Goal: Transaction & Acquisition: Download file/media

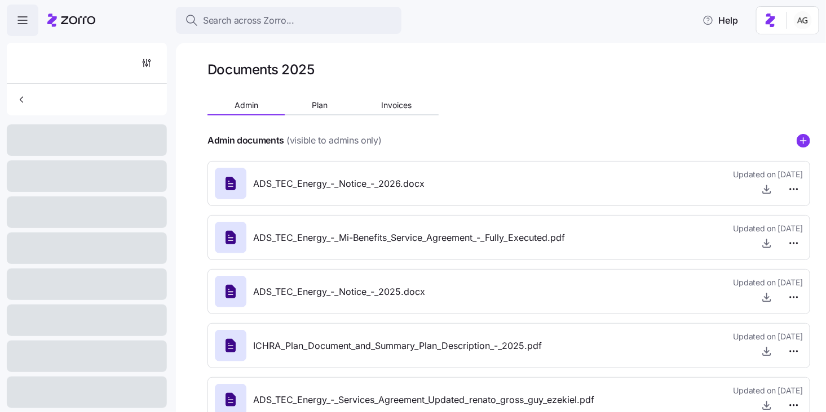
click at [336, 185] on span "ADS_TEC_Energy_-_Notice_-_2026.docx" at bounding box center [338, 184] width 171 height 14
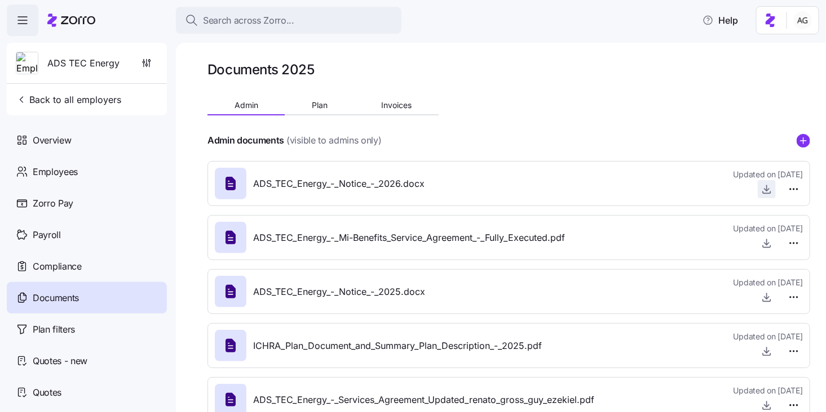
click at [766, 185] on icon "button" at bounding box center [766, 189] width 11 height 11
click at [80, 18] on icon at bounding box center [71, 21] width 48 height 14
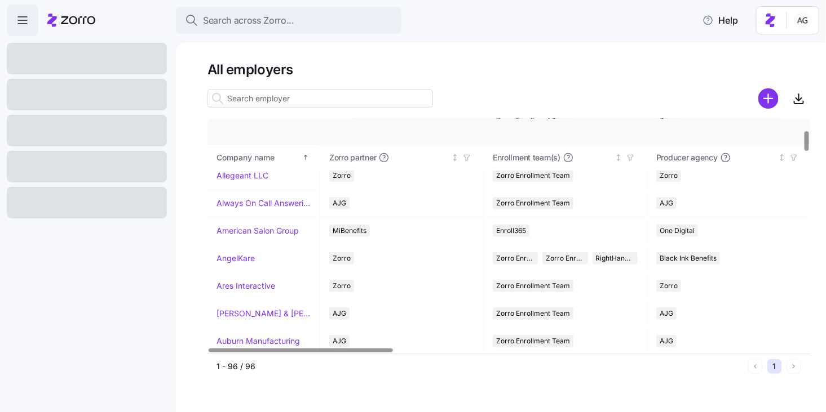
scroll to position [134, 0]
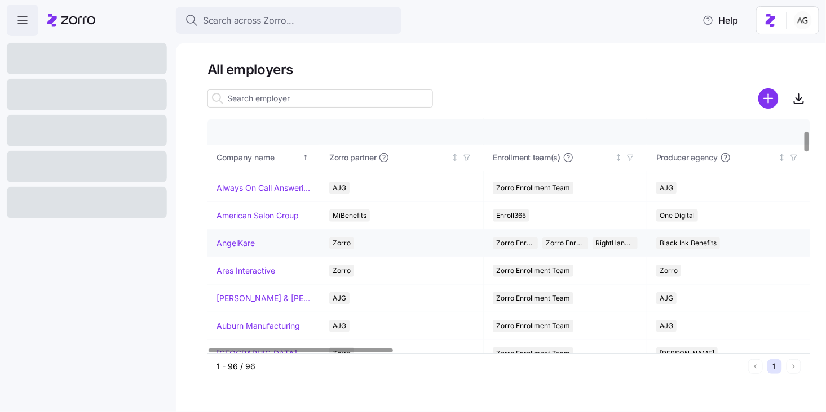
click at [239, 245] on link "AngelKare" at bounding box center [235, 243] width 38 height 11
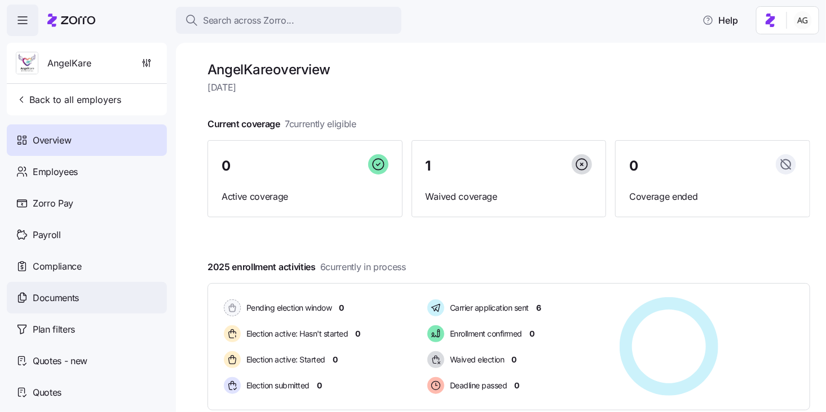
click at [69, 295] on span "Documents" at bounding box center [56, 298] width 46 height 14
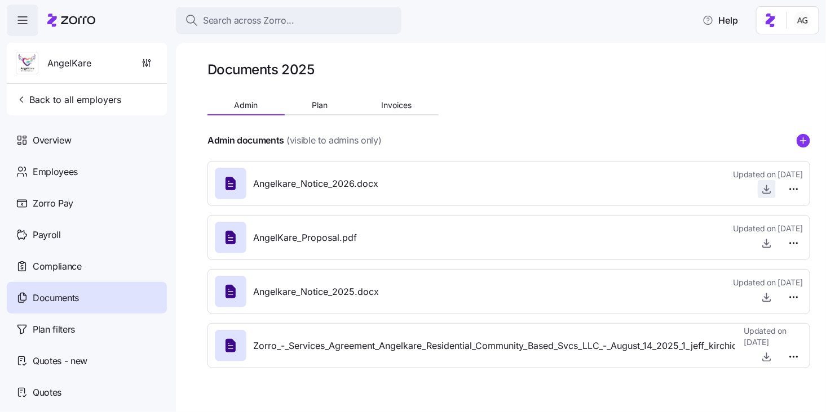
click at [764, 183] on span "button" at bounding box center [766, 189] width 17 height 17
click at [765, 189] on icon "button" at bounding box center [766, 189] width 11 height 11
